Goal: Task Accomplishment & Management: Use online tool/utility

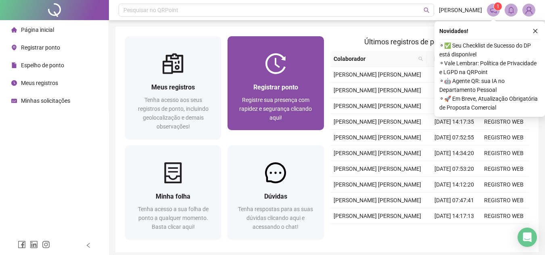
click at [309, 83] on div "Registrar ponto" at bounding box center [275, 87] width 77 height 10
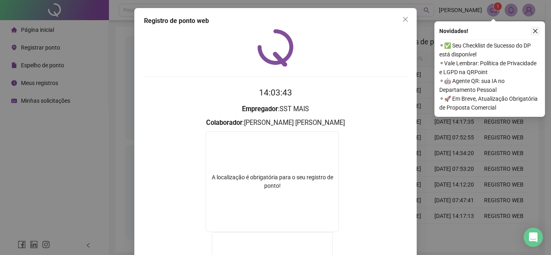
drag, startPoint x: 403, startPoint y: 19, endPoint x: 534, endPoint y: 33, distance: 131.9
click at [403, 17] on icon "close" at bounding box center [405, 19] width 6 height 6
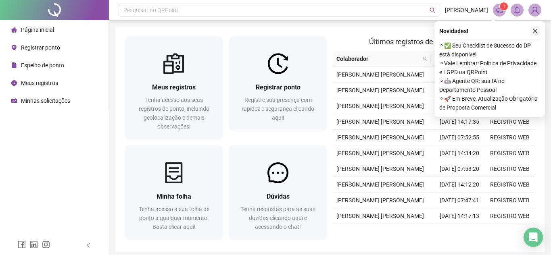
click at [533, 33] on icon "close" at bounding box center [536, 31] width 6 height 6
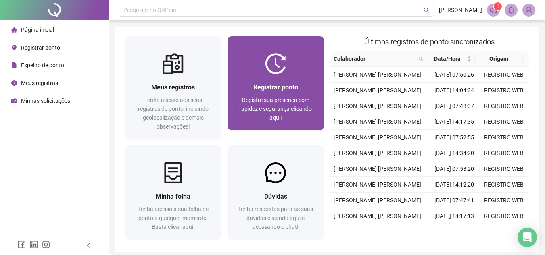
click at [275, 95] on div "Registrar ponto Registre sua presença com rapidez e segurança clicando aqui!" at bounding box center [275, 102] width 77 height 40
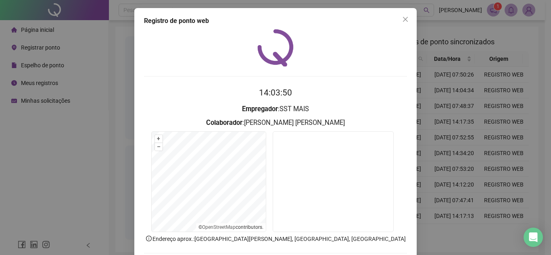
scroll to position [42, 0]
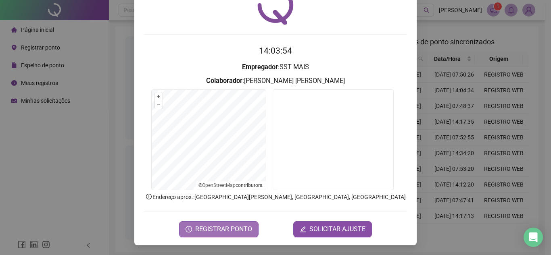
click at [249, 228] on button "REGISTRAR PONTO" at bounding box center [218, 230] width 79 height 16
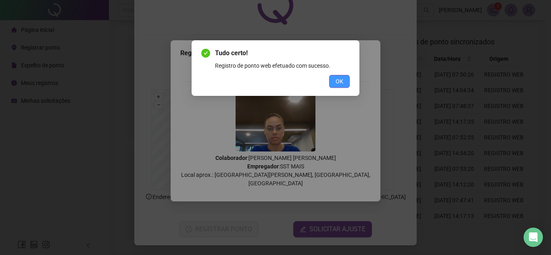
click at [334, 83] on button "OK" at bounding box center [339, 81] width 21 height 13
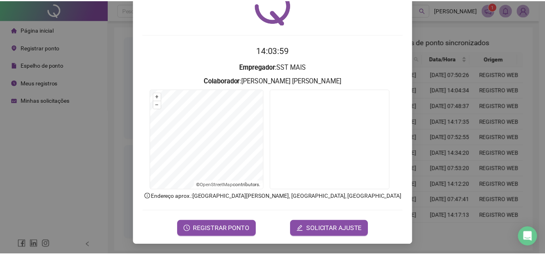
scroll to position [0, 0]
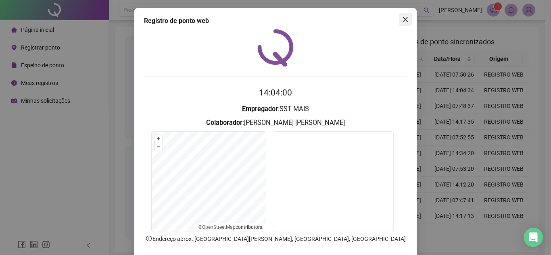
click at [402, 22] on icon "close" at bounding box center [405, 19] width 6 height 6
